Goal: Information Seeking & Learning: Learn about a topic

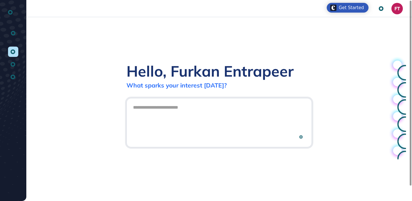
scroll to position [0, 0]
click at [239, 46] on div "Hello, Furkan Entrapeer What sparks your interest today?" at bounding box center [219, 109] width 386 height 184
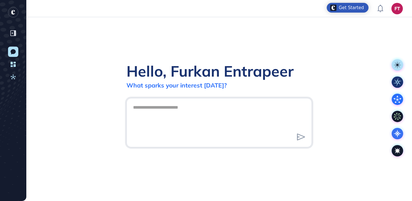
scroll to position [0, 0]
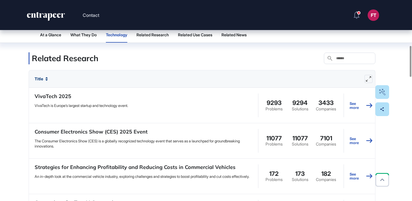
scroll to position [560, 0]
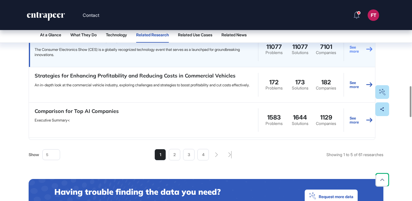
click at [359, 58] on link "See more" at bounding box center [361, 49] width 23 height 26
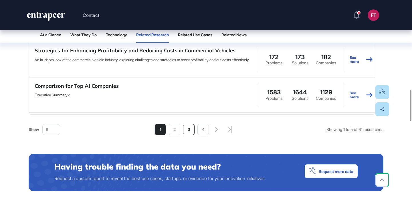
scroll to position [687, 0]
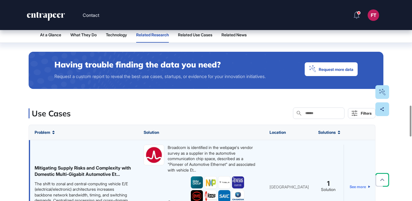
click at [354, 193] on link "See more" at bounding box center [360, 187] width 21 height 84
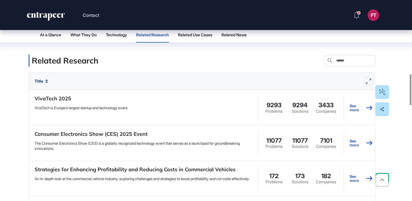
scroll to position [410, 0]
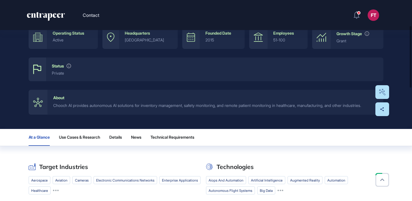
scroll to position [89, 0]
